Goal: Information Seeking & Learning: Learn about a topic

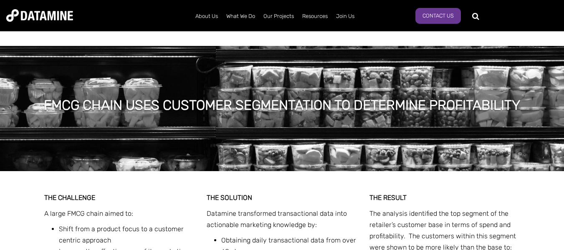
scroll to position [201, 0]
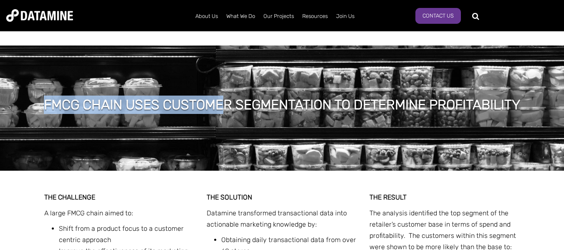
drag, startPoint x: 43, startPoint y: 101, endPoint x: 229, endPoint y: 120, distance: 186.3
click at [229, 120] on div "FMCG CHAIN USES CUSTOMER SEGMENTATION TO DETERMINE PROFITABILITY" at bounding box center [282, 108] width 564 height 125
click at [39, 116] on div "FMCG CHAIN USES CUSTOMER SEGMENTATION TO DETERMINE PROFITABILITY" at bounding box center [281, 106] width 501 height 21
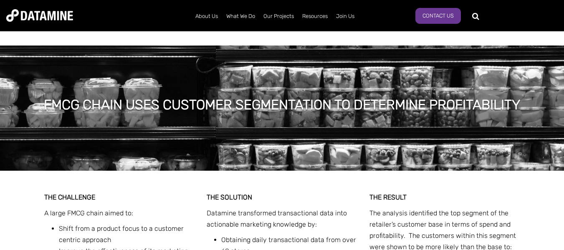
click at [44, 99] on h1 "FMCG CHAIN USES CUSTOMER SEGMENTATION TO DETERMINE PROFITABILITY" at bounding box center [282, 105] width 476 height 18
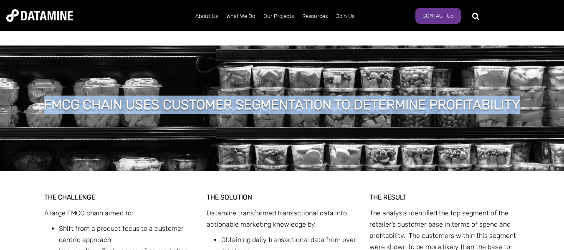
drag, startPoint x: 43, startPoint y: 99, endPoint x: 470, endPoint y: 94, distance: 426.7
click at [470, 94] on div "FMCG CHAIN USES CUSTOMER SEGMENTATION TO DETERMINE PROFITABILITY" at bounding box center [282, 108] width 564 height 125
copy h1 "FMCG CHAIN USES CUSTOMER SEGMENTATION TO DETERMINE PROFITABILITY"
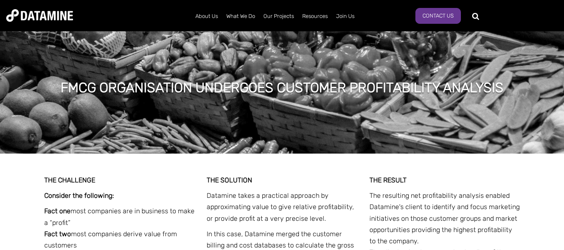
scroll to position [1343, 0]
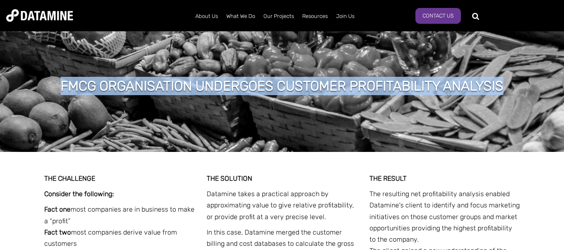
drag, startPoint x: 58, startPoint y: 83, endPoint x: 508, endPoint y: 94, distance: 450.2
click at [508, 94] on div "FMCG ORGANISATION UNDERGOES CUSTOMER PROFITABILITY ANALYSIS" at bounding box center [282, 87] width 468 height 21
copy h1 "FMCG ORGANISATION UNDERGOES CUSTOMER PROFITABILITY ANALYSIS"
click at [189, 147] on div "FMCG ORGANISATION UNDERGOES CUSTOMER PROFITABILITY ANALYSIS" at bounding box center [282, 89] width 564 height 125
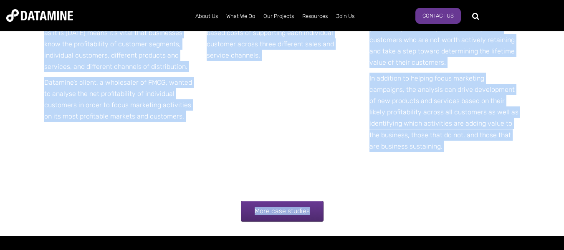
scroll to position [1678, 0]
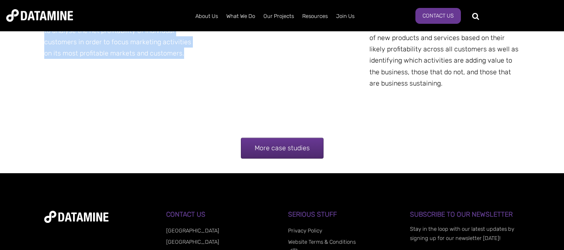
drag, startPoint x: 46, startPoint y: 61, endPoint x: 185, endPoint y: 72, distance: 139.8
copy div "THE CHALLENGE Consider the following: Fact one most companies are in business t…"
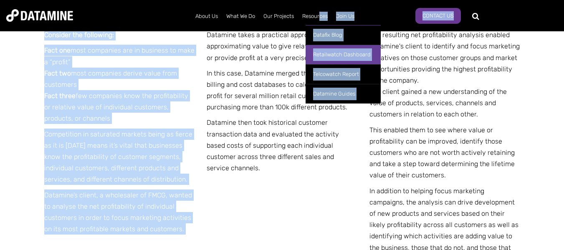
scroll to position [1462, 0]
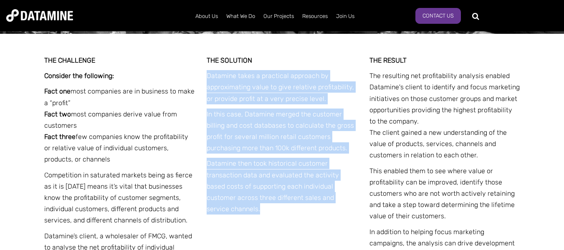
drag, startPoint x: 207, startPoint y: 133, endPoint x: 355, endPoint y: 202, distance: 162.9
click at [355, 202] on div "THE SOLUTION Datamine takes a practical approach by approximating value to give…" at bounding box center [282, 137] width 151 height 164
copy div "Datamine takes a practical approach by approximating value to give relative pro…"
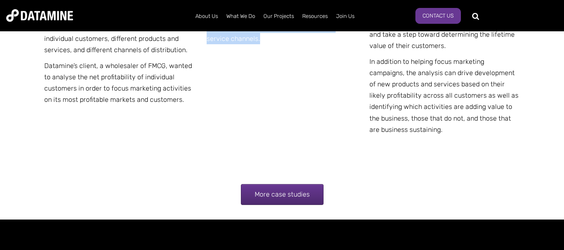
scroll to position [1632, 0]
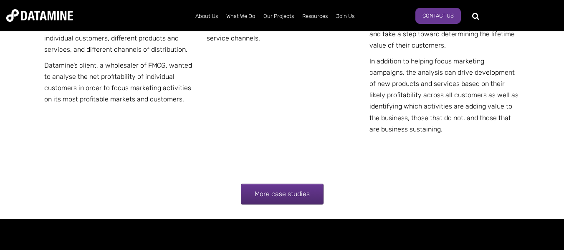
click at [326, 111] on div "THE CHALLENGE Consider the following: Fact one most companies are in business t…" at bounding box center [282, 18] width 476 height 310
click at [297, 198] on link "More case studies" at bounding box center [282, 194] width 83 height 21
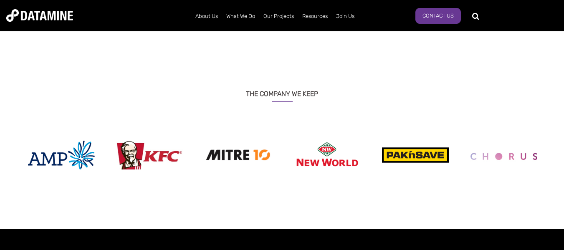
scroll to position [798, 0]
